Goal: Information Seeking & Learning: Learn about a topic

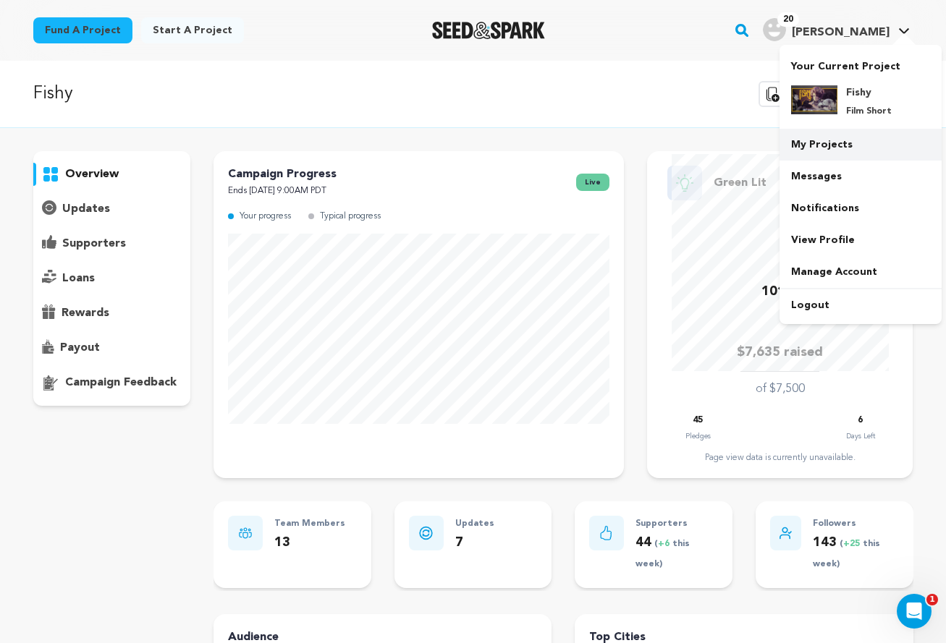
click at [833, 137] on link "My Projects" at bounding box center [860, 145] width 162 height 32
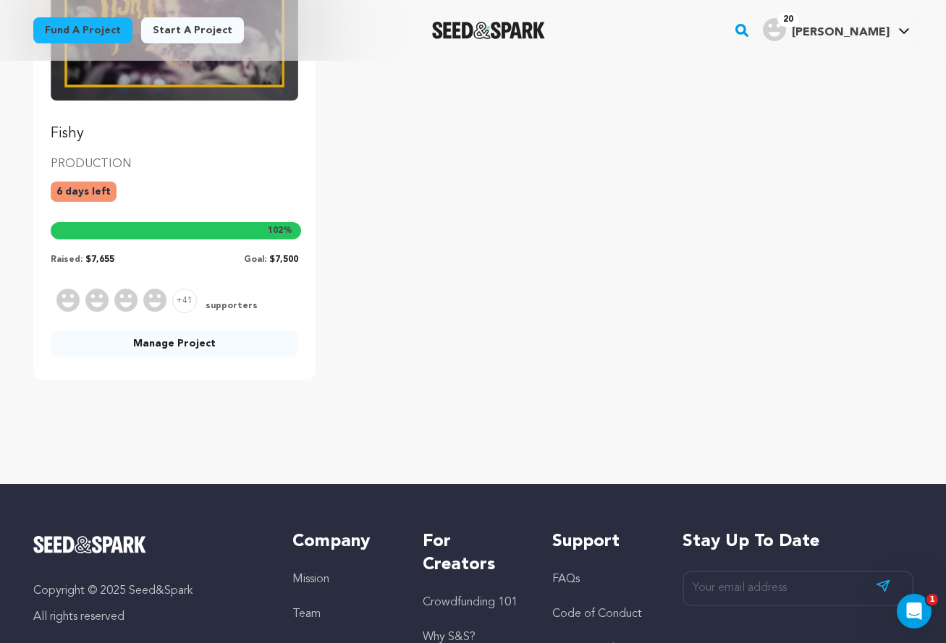
scroll to position [182, 0]
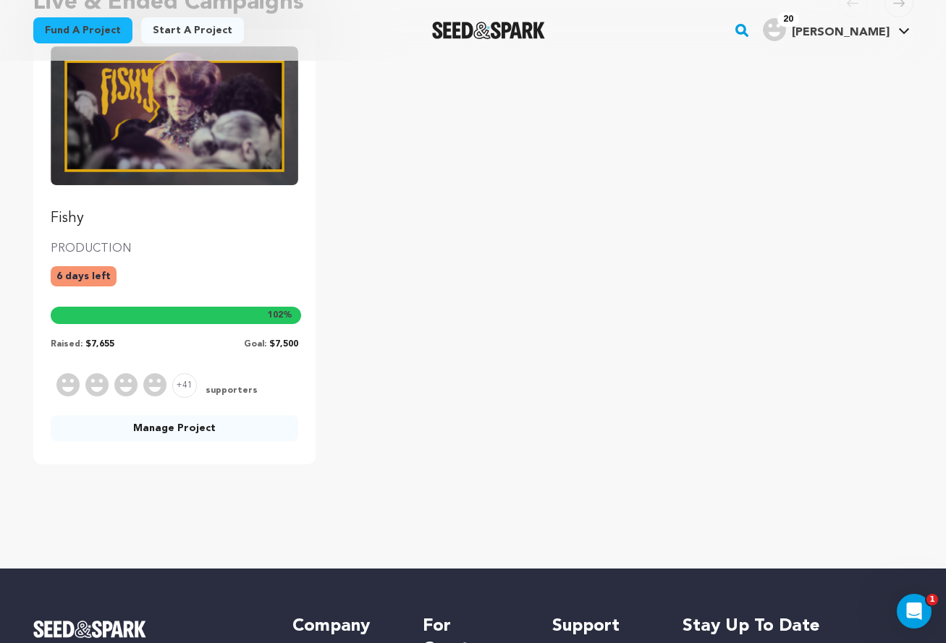
click at [63, 214] on p "Fishy" at bounding box center [175, 218] width 248 height 20
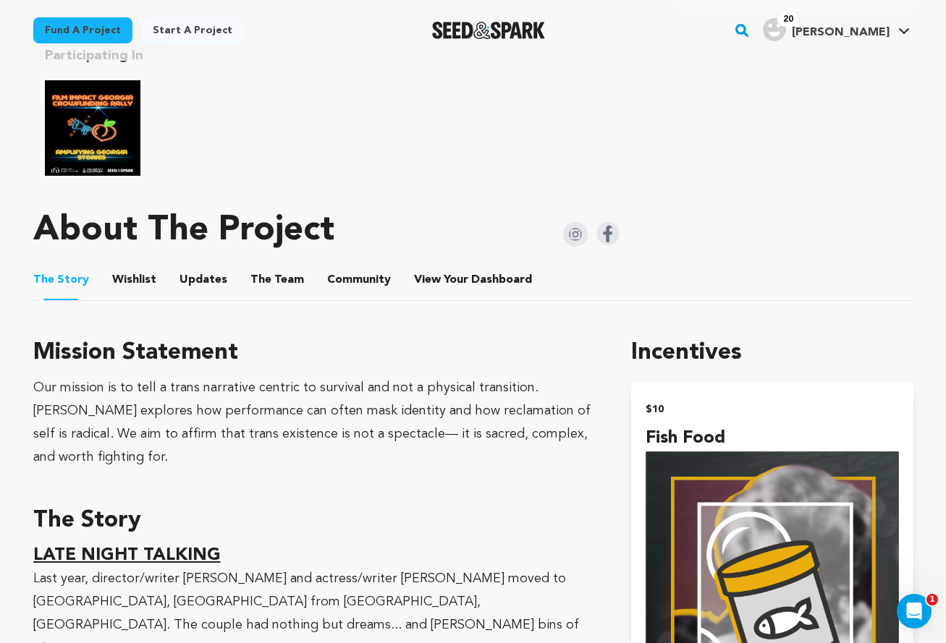
scroll to position [731, 0]
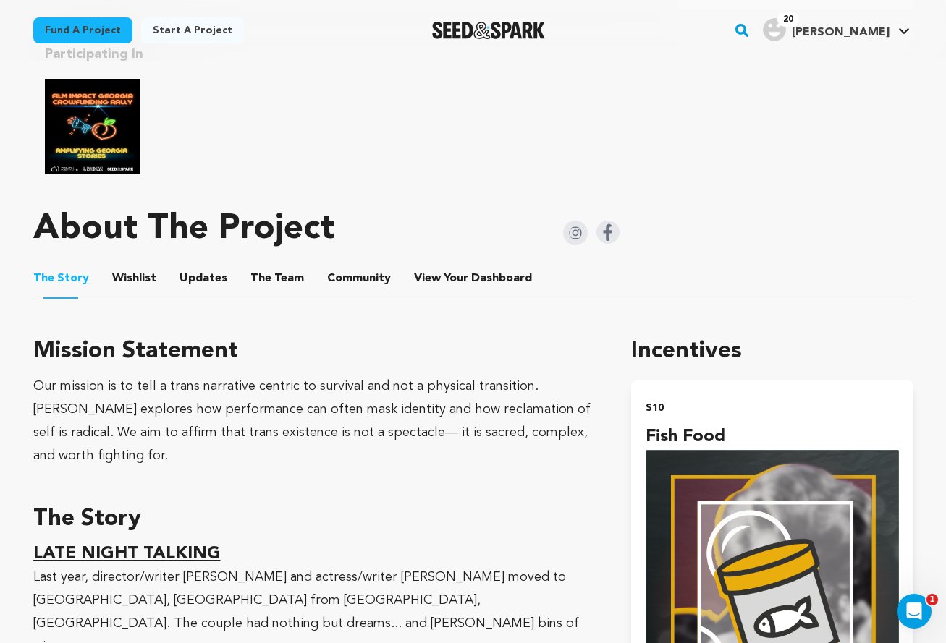
click at [91, 90] on img "Film Impact Georgia Rally" at bounding box center [92, 126] width 95 height 95
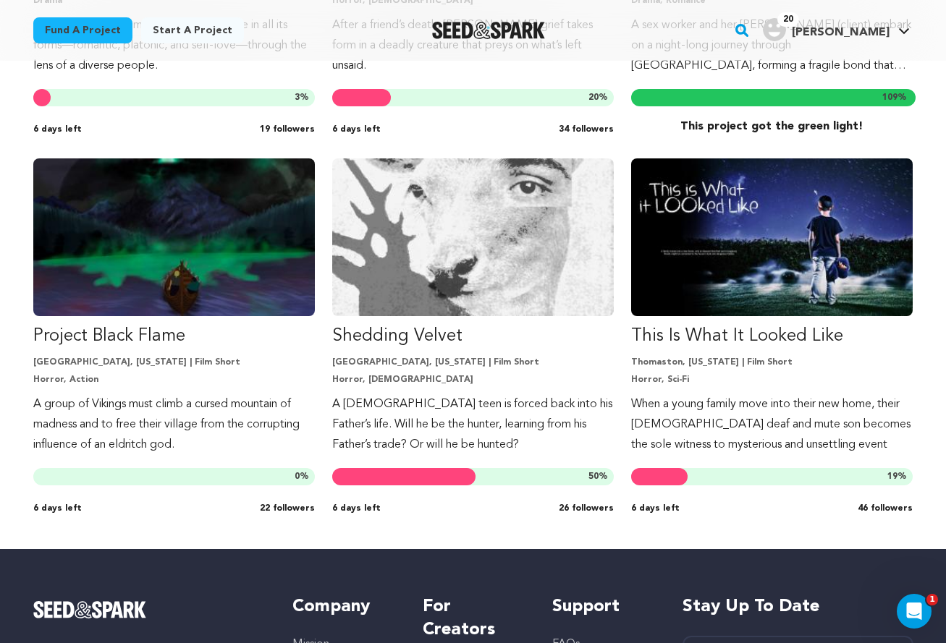
scroll to position [2970, 0]
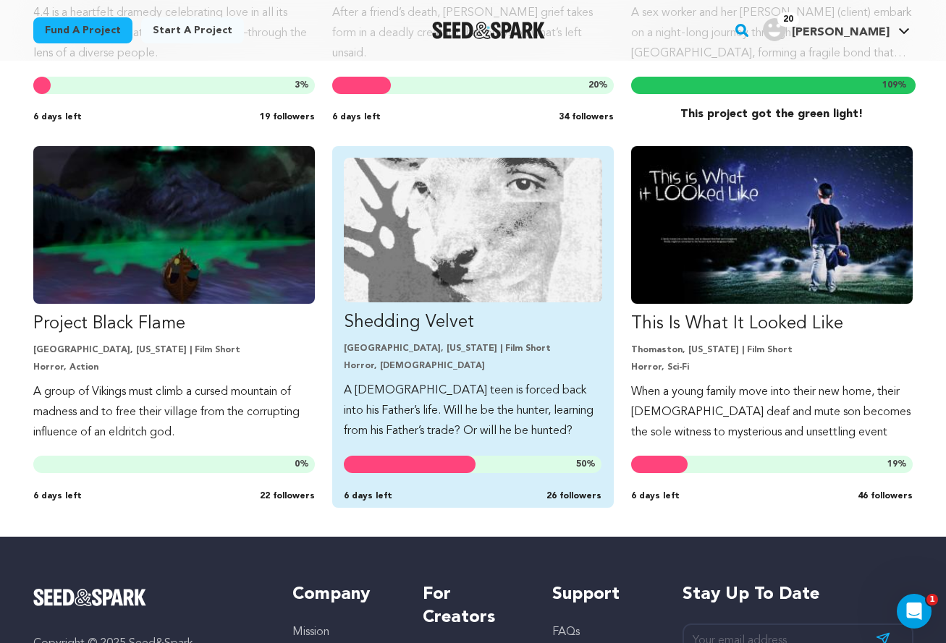
click at [515, 403] on p "A Transgender teen is forced back into his Father’s life. Will he be the hunter…" at bounding box center [473, 411] width 258 height 61
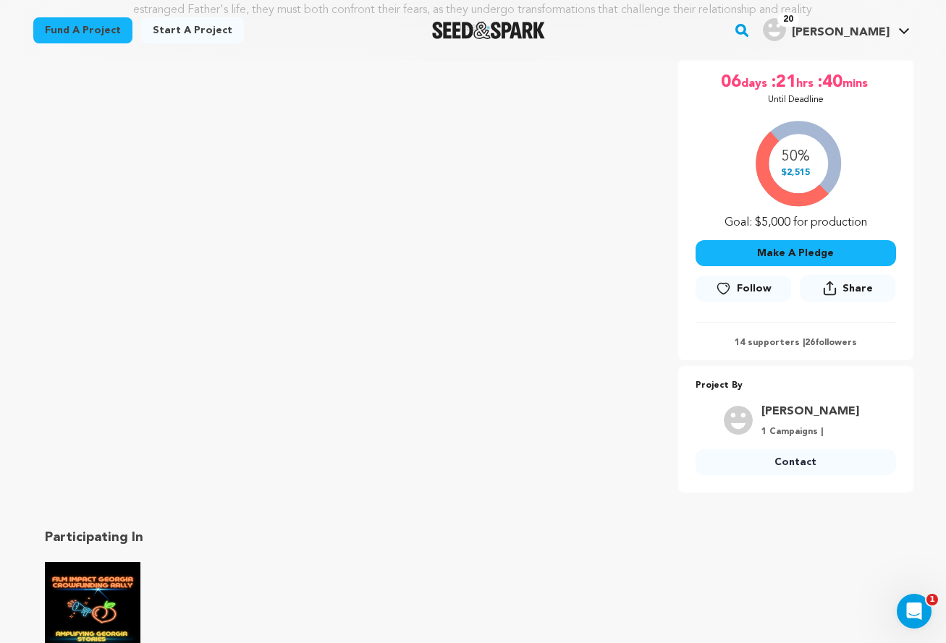
scroll to position [250, 0]
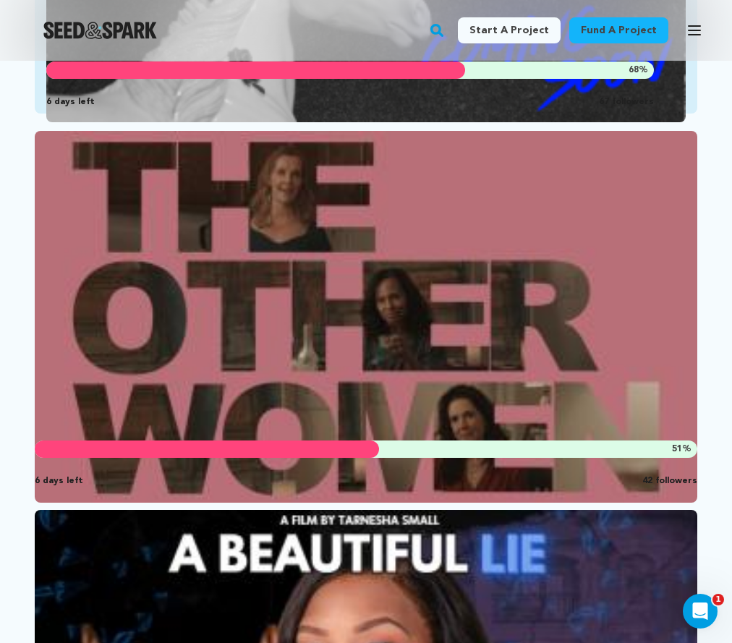
scroll to position [3526, 0]
